Goal: Information Seeking & Learning: Learn about a topic

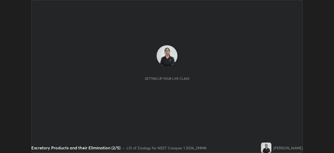
scroll to position [153, 333]
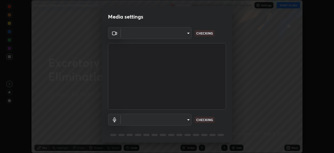
type input "ad6597066c7fc2f7d8a9df135791801f2c5e1b342417c3fbae4c684dc851fcd2"
type input "6c5f27f7fd62254699a83ab764337deb6757b351bfc8fa0988cc7da684c50376"
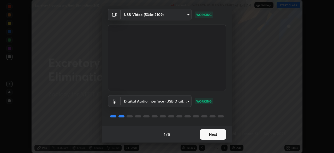
click at [219, 131] on button "Next" at bounding box center [213, 134] width 26 height 10
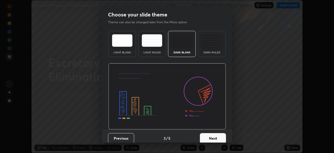
click at [219, 133] on button "Next" at bounding box center [213, 138] width 26 height 10
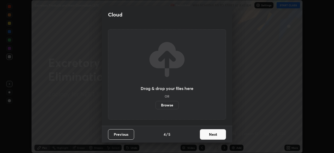
click at [220, 133] on button "Next" at bounding box center [213, 134] width 26 height 10
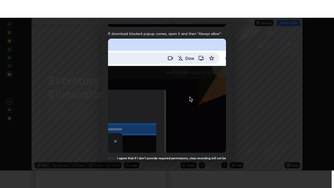
scroll to position [125, 0]
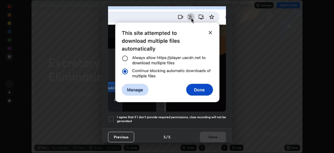
click at [111, 117] on div at bounding box center [111, 118] width 6 height 6
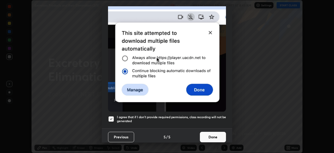
click at [215, 134] on button "Done" at bounding box center [213, 136] width 26 height 10
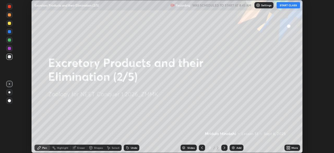
click at [289, 146] on icon at bounding box center [288, 146] width 1 height 1
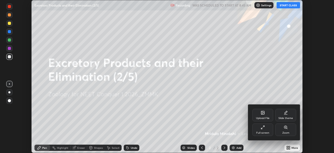
click at [262, 129] on icon at bounding box center [262, 127] width 4 height 4
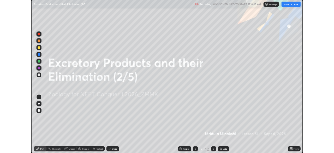
scroll to position [188, 334]
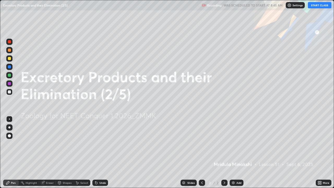
click at [318, 7] on button "START CLASS" at bounding box center [319, 5] width 23 height 6
click at [238, 152] on div "Add" at bounding box center [238, 182] width 5 height 3
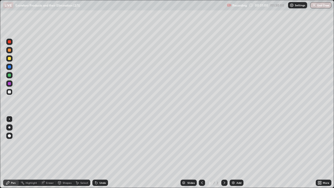
click at [12, 75] on div at bounding box center [9, 75] width 6 height 6
click at [11, 59] on div at bounding box center [9, 58] width 6 height 6
click at [10, 42] on div at bounding box center [9, 41] width 3 height 3
click at [10, 67] on div at bounding box center [9, 66] width 3 height 3
click at [10, 75] on div at bounding box center [9, 75] width 3 height 3
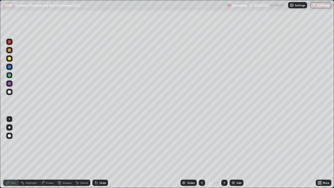
click at [10, 59] on div at bounding box center [9, 58] width 3 height 3
click at [34, 152] on div "Highlight" at bounding box center [31, 182] width 11 height 3
click at [46, 152] on div "Eraser" at bounding box center [50, 182] width 8 height 3
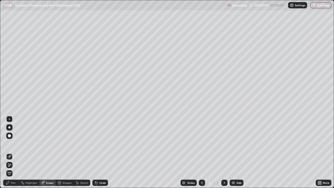
click at [10, 152] on div "Pen" at bounding box center [11, 182] width 16 height 6
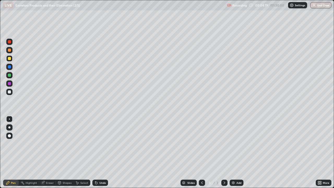
click at [50, 152] on div "Eraser" at bounding box center [50, 182] width 8 height 3
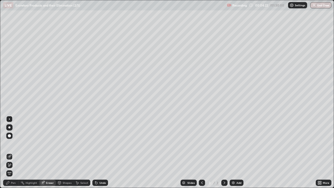
click at [13, 152] on div "Pen" at bounding box center [13, 182] width 5 height 3
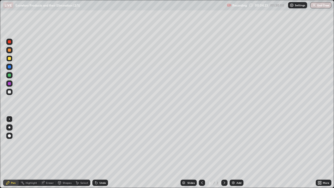
click at [10, 58] on div at bounding box center [9, 58] width 3 height 3
click at [11, 75] on div at bounding box center [9, 75] width 3 height 3
click at [11, 91] on div at bounding box center [9, 92] width 6 height 6
click at [11, 74] on div at bounding box center [9, 75] width 3 height 3
click at [12, 68] on div at bounding box center [9, 67] width 6 height 6
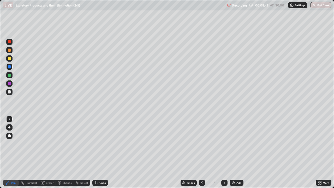
click at [10, 75] on div at bounding box center [9, 75] width 3 height 3
click at [50, 152] on div "Eraser" at bounding box center [50, 182] width 8 height 3
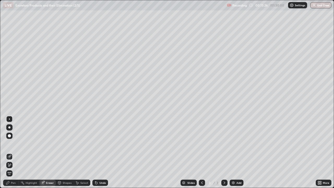
click at [51, 152] on div "Eraser" at bounding box center [50, 182] width 8 height 3
click at [16, 152] on div "Pen" at bounding box center [11, 182] width 16 height 6
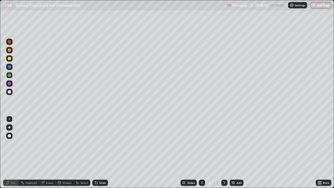
click at [238, 152] on div "Add" at bounding box center [238, 182] width 5 height 3
click at [10, 91] on div at bounding box center [9, 91] width 3 height 3
click at [10, 76] on div at bounding box center [9, 75] width 3 height 3
click at [11, 91] on div at bounding box center [9, 91] width 3 height 3
click at [12, 43] on div at bounding box center [9, 42] width 6 height 6
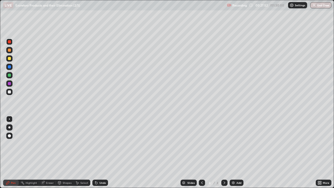
click at [10, 75] on div at bounding box center [9, 75] width 3 height 3
click at [50, 152] on div "Eraser" at bounding box center [50, 182] width 8 height 3
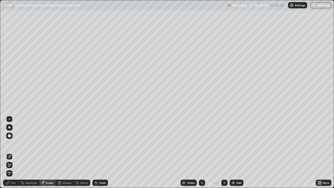
click at [13, 152] on div "Pen" at bounding box center [13, 182] width 5 height 3
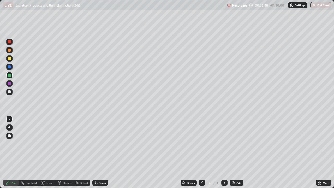
click at [238, 152] on div "Add" at bounding box center [236, 182] width 14 height 6
click at [10, 42] on div at bounding box center [9, 41] width 3 height 3
click at [10, 92] on div at bounding box center [9, 91] width 3 height 3
click at [10, 76] on div at bounding box center [9, 75] width 3 height 3
click at [10, 92] on div at bounding box center [9, 91] width 3 height 3
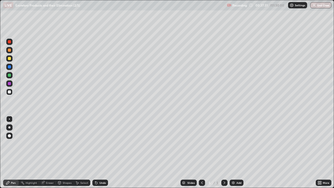
click at [10, 58] on div at bounding box center [9, 58] width 3 height 3
click at [9, 75] on div at bounding box center [9, 75] width 3 height 3
click at [11, 42] on div at bounding box center [9, 42] width 6 height 6
click at [11, 75] on div at bounding box center [9, 75] width 6 height 6
click at [50, 152] on div "Eraser" at bounding box center [50, 182] width 8 height 3
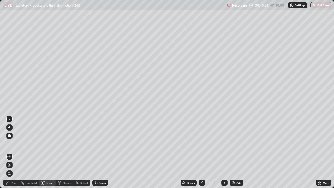
click at [18, 152] on div "Pen" at bounding box center [11, 182] width 16 height 6
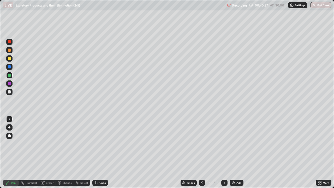
click at [9, 42] on div at bounding box center [9, 41] width 3 height 3
click at [10, 76] on div at bounding box center [9, 75] width 3 height 3
click at [9, 42] on div at bounding box center [9, 41] width 3 height 3
click at [12, 76] on div at bounding box center [9, 75] width 6 height 6
click at [239, 152] on div "Add" at bounding box center [236, 182] width 14 height 6
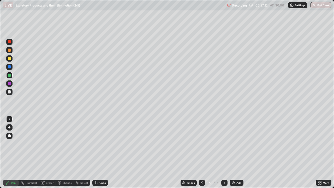
click at [12, 75] on div at bounding box center [9, 75] width 6 height 6
click at [9, 41] on div at bounding box center [9, 41] width 3 height 3
click at [11, 75] on div at bounding box center [9, 75] width 6 height 6
click at [9, 92] on div at bounding box center [9, 91] width 3 height 3
click at [48, 152] on div "Eraser" at bounding box center [50, 182] width 8 height 3
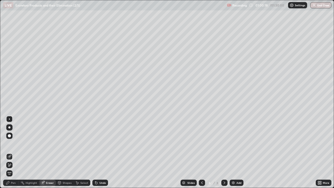
click at [11, 152] on div "Pen" at bounding box center [11, 182] width 16 height 10
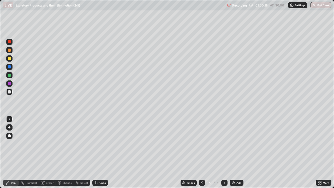
click at [9, 93] on div at bounding box center [9, 91] width 3 height 3
click at [240, 152] on div "Add" at bounding box center [238, 182] width 5 height 3
click at [11, 75] on div at bounding box center [9, 75] width 6 height 6
click at [10, 92] on div at bounding box center [9, 91] width 3 height 3
click at [11, 75] on div at bounding box center [9, 75] width 6 height 6
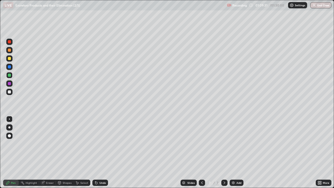
click at [10, 74] on div at bounding box center [9, 75] width 3 height 3
click at [11, 91] on div at bounding box center [9, 92] width 6 height 6
click at [11, 42] on div at bounding box center [9, 41] width 3 height 3
click at [10, 76] on div at bounding box center [9, 75] width 3 height 3
click at [69, 152] on div "Shapes" at bounding box center [67, 182] width 9 height 3
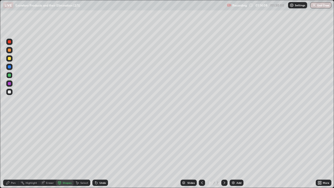
click at [17, 152] on div "Pen" at bounding box center [11, 182] width 16 height 6
click at [47, 152] on div "Eraser" at bounding box center [50, 182] width 8 height 3
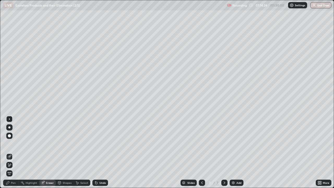
click at [14, 152] on div "Pen" at bounding box center [13, 182] width 5 height 3
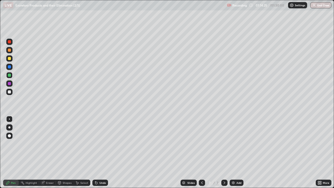
click at [10, 93] on div at bounding box center [9, 91] width 3 height 3
click at [10, 58] on div at bounding box center [9, 58] width 3 height 3
click at [11, 76] on div at bounding box center [9, 75] width 6 height 6
click at [50, 152] on div "Eraser" at bounding box center [50, 182] width 8 height 3
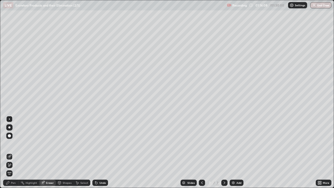
click at [14, 152] on div "Pen" at bounding box center [13, 182] width 5 height 3
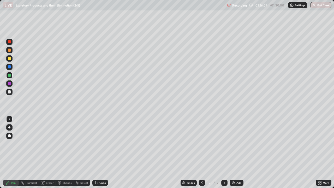
click at [9, 93] on div at bounding box center [9, 91] width 3 height 3
click at [10, 75] on div at bounding box center [9, 75] width 3 height 3
click at [11, 44] on div at bounding box center [9, 42] width 6 height 6
click at [11, 43] on div at bounding box center [9, 42] width 6 height 6
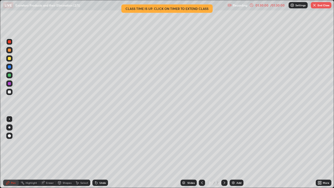
click at [323, 6] on button "End Class" at bounding box center [321, 5] width 21 height 6
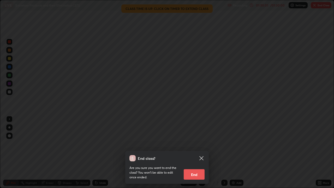
click at [201, 152] on button "End" at bounding box center [194, 174] width 21 height 10
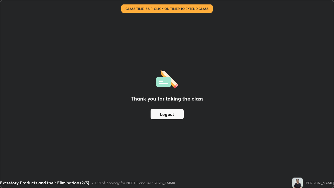
click at [177, 113] on button "Logout" at bounding box center [166, 114] width 33 height 10
click at [176, 114] on button "Logout" at bounding box center [166, 114] width 33 height 10
click at [174, 113] on button "Logout" at bounding box center [166, 114] width 33 height 10
click at [206, 70] on div "Thank you for taking the class Logout" at bounding box center [166, 93] width 333 height 187
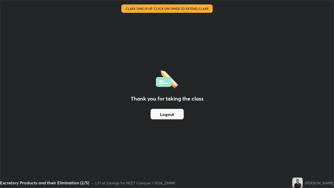
click at [214, 56] on div "Thank you for taking the class Logout" at bounding box center [166, 93] width 333 height 187
click at [211, 57] on div "Thank you for taking the class Logout" at bounding box center [166, 93] width 333 height 187
click at [209, 58] on div "Thank you for taking the class Logout" at bounding box center [166, 93] width 333 height 187
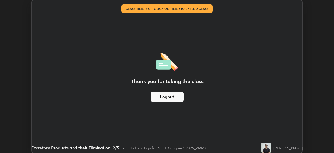
scroll to position [25920, 25738]
